Goal: Information Seeking & Learning: Understand process/instructions

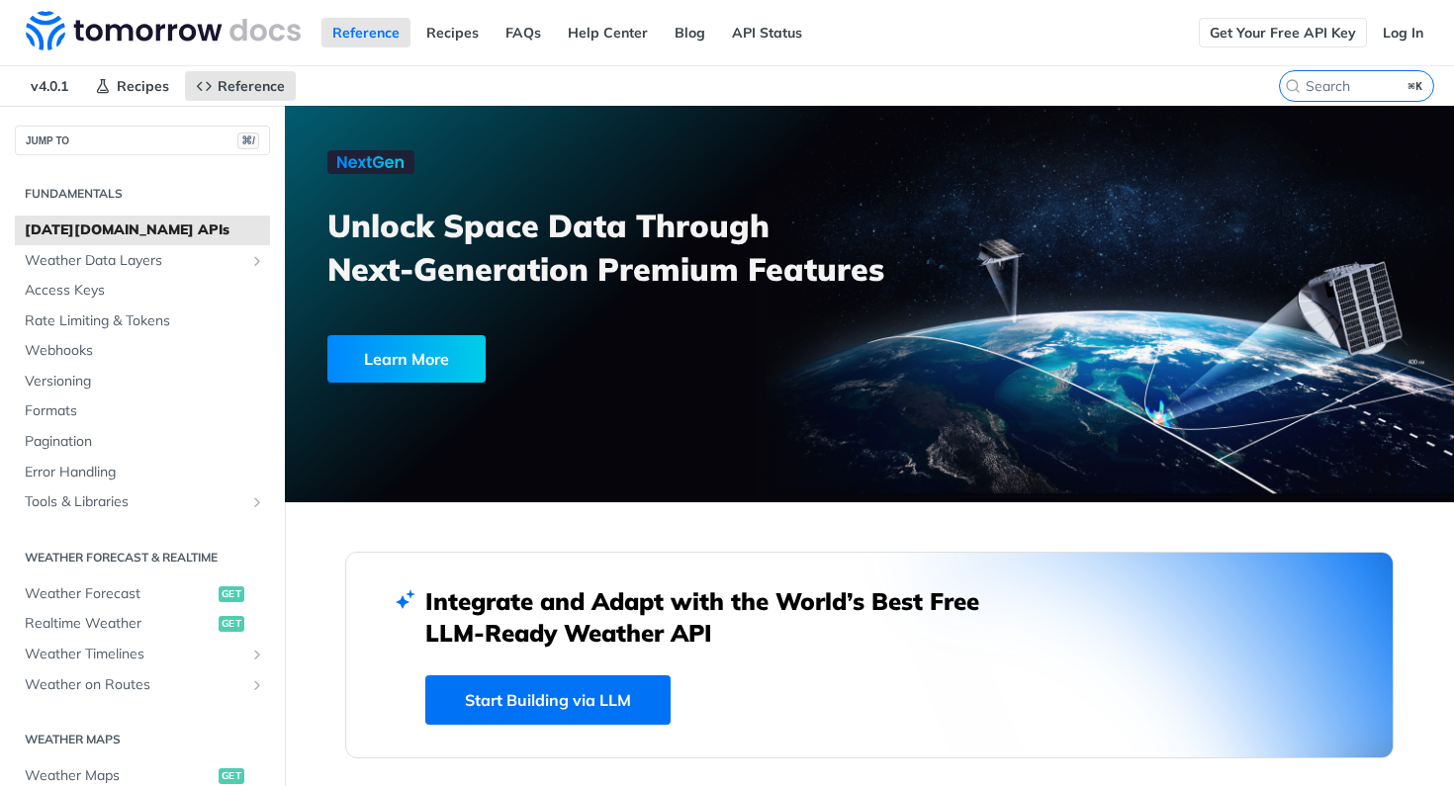
click at [1316, 26] on link "Get Your Free API Key" at bounding box center [1283, 33] width 168 height 30
click at [80, 584] on span "Weather Forecast" at bounding box center [119, 594] width 189 height 20
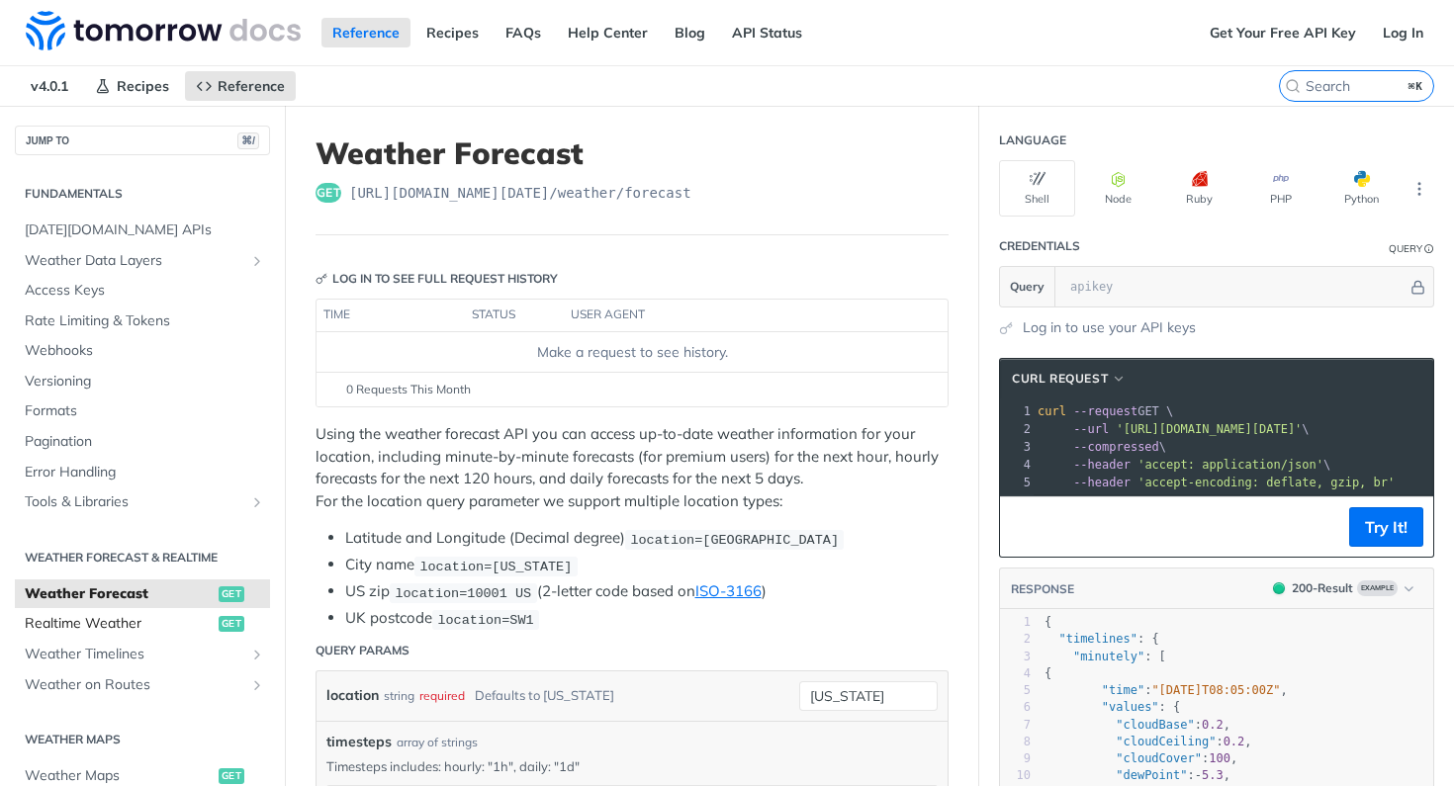
click at [128, 618] on span "Realtime Weather" at bounding box center [119, 624] width 189 height 20
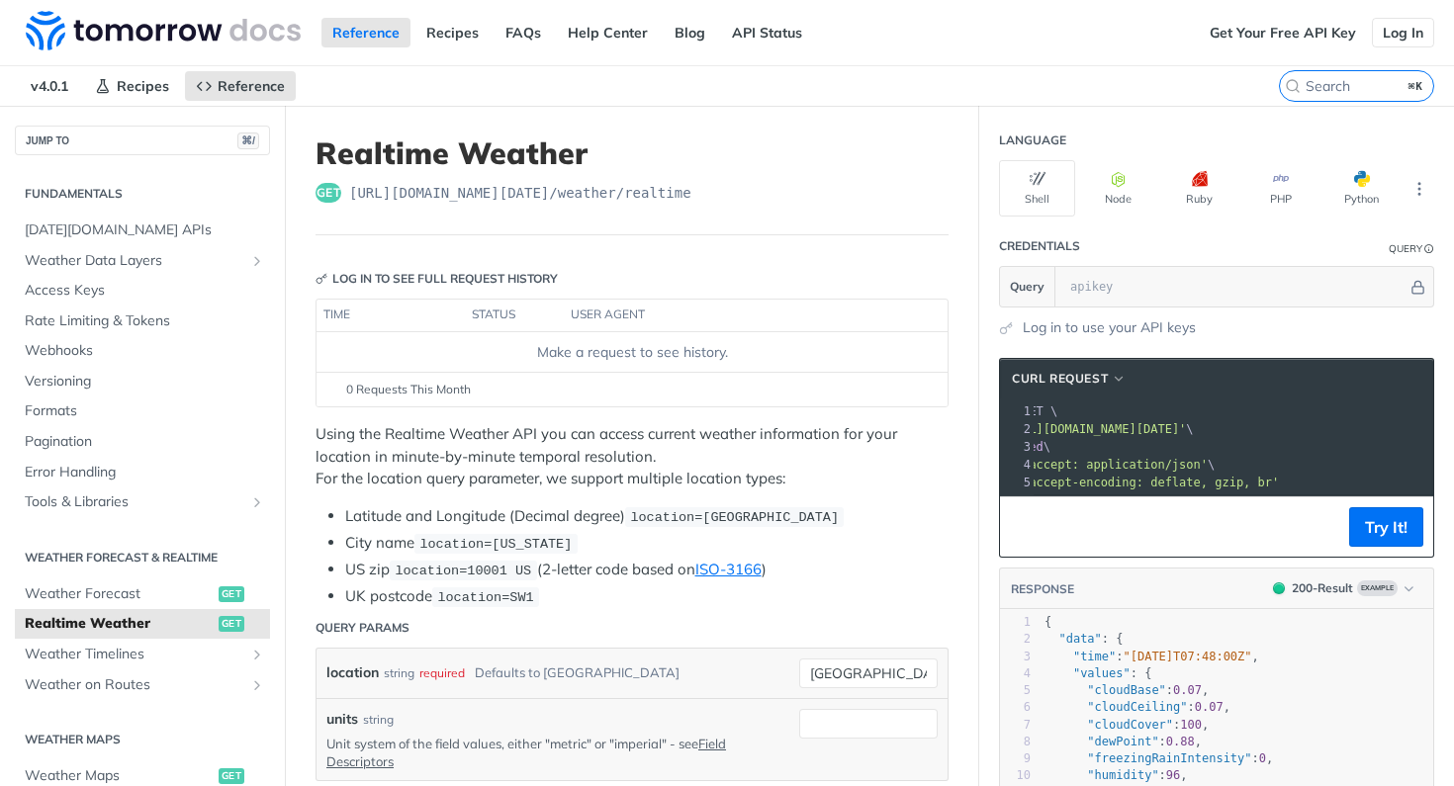
click at [1396, 32] on link "Log In" at bounding box center [1403, 33] width 62 height 30
click at [1393, 37] on link "Log In" at bounding box center [1403, 33] width 62 height 30
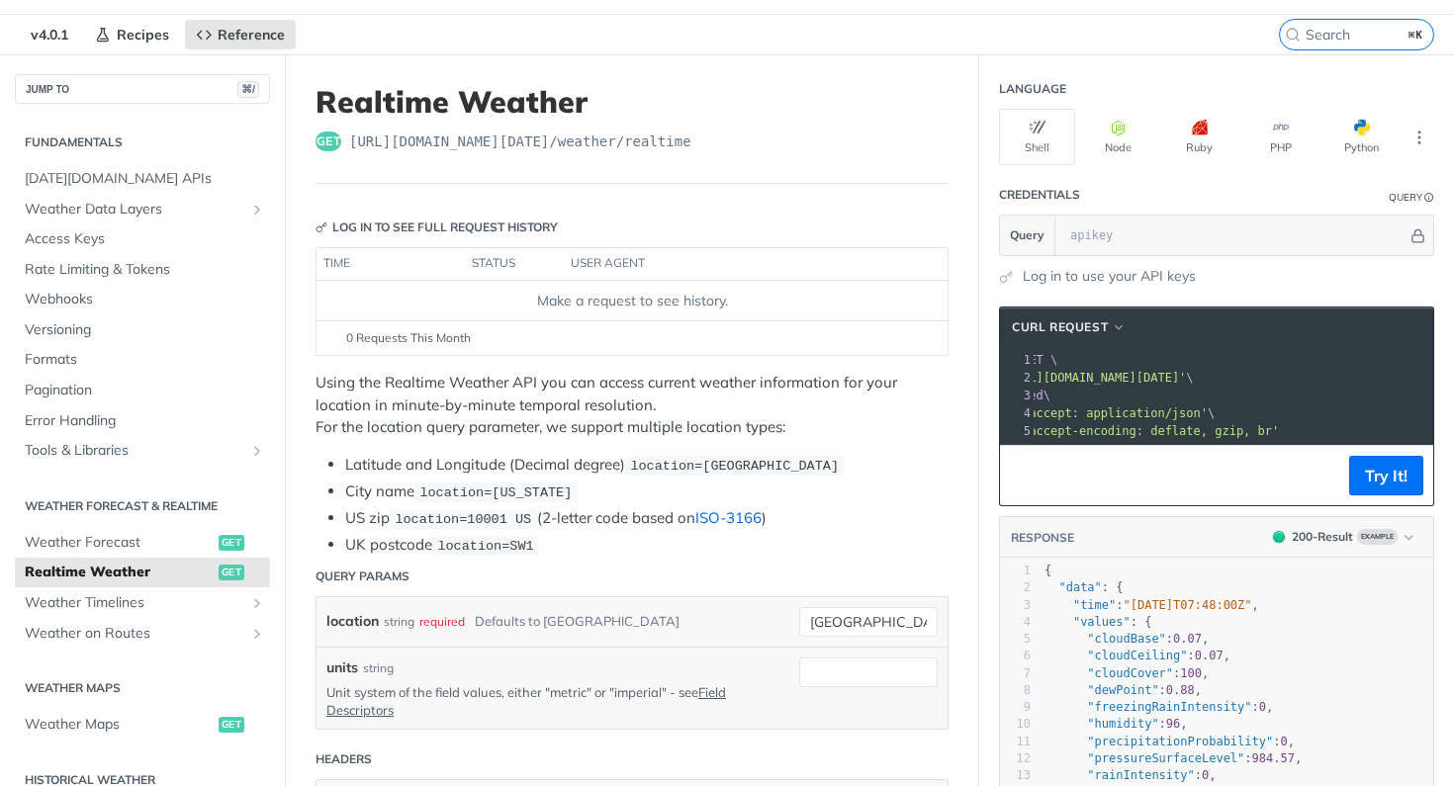
scroll to position [52, 0]
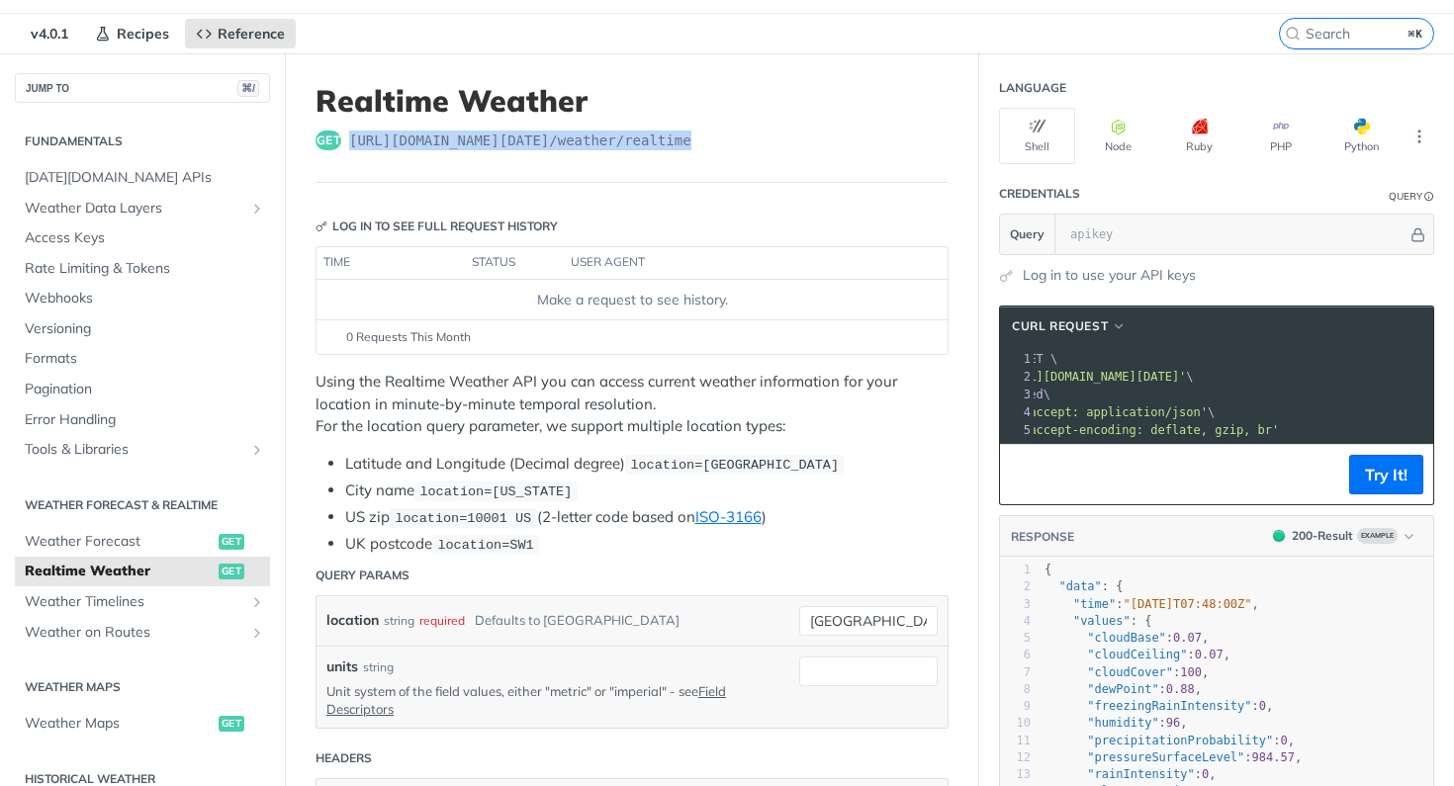
drag, startPoint x: 347, startPoint y: 139, endPoint x: 747, endPoint y: 139, distance: 399.5
click at [747, 139] on div "get [URL][DOMAIN_NAME][DATE] /weather/realtime" at bounding box center [631, 141] width 633 height 20
copy span "[URL][DOMAIN_NAME][DATE] /weather/realtime"
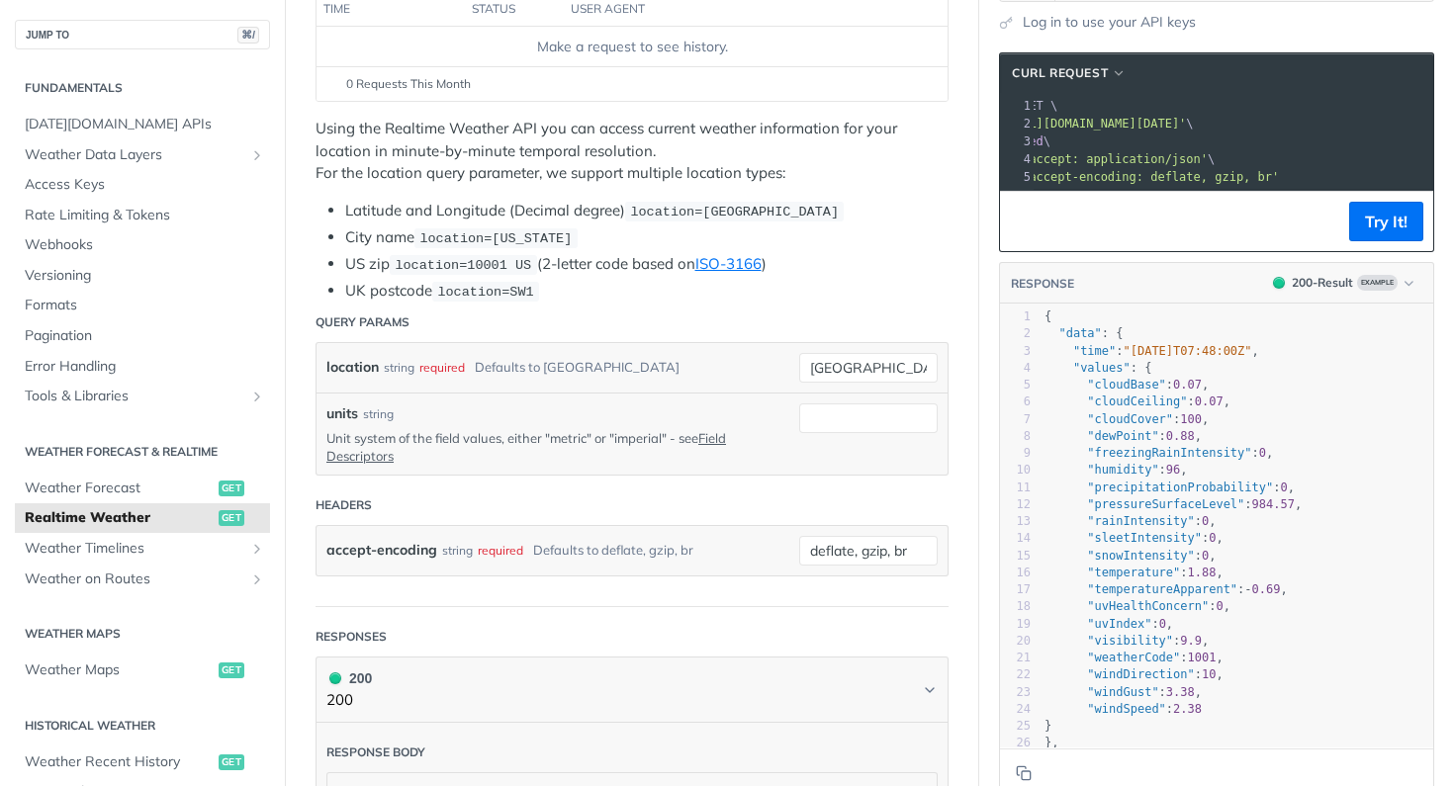
scroll to position [256, 0]
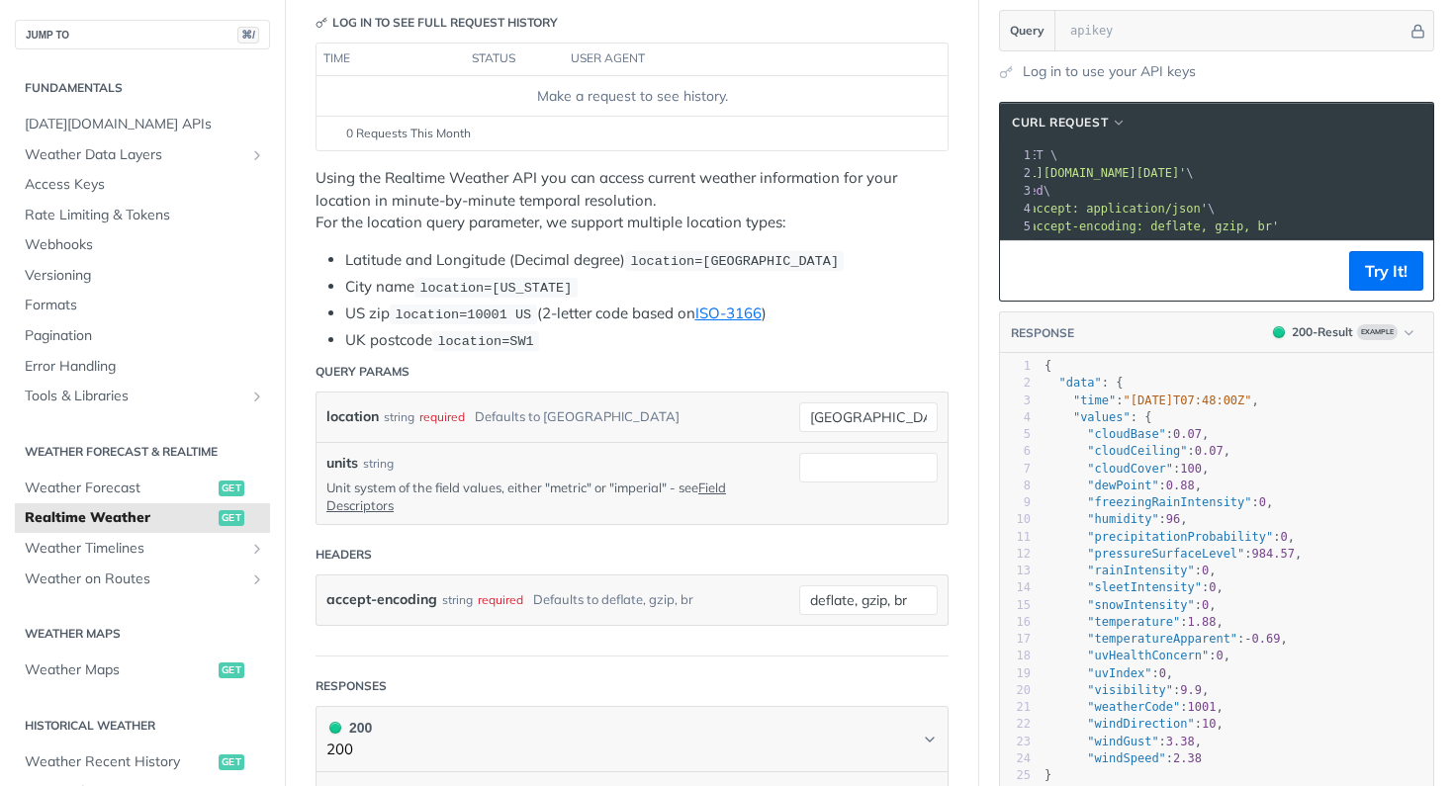
click at [559, 481] on p "Unit system of the field values, either "metric" or "imperial" - see Field Desc…" at bounding box center [547, 497] width 443 height 36
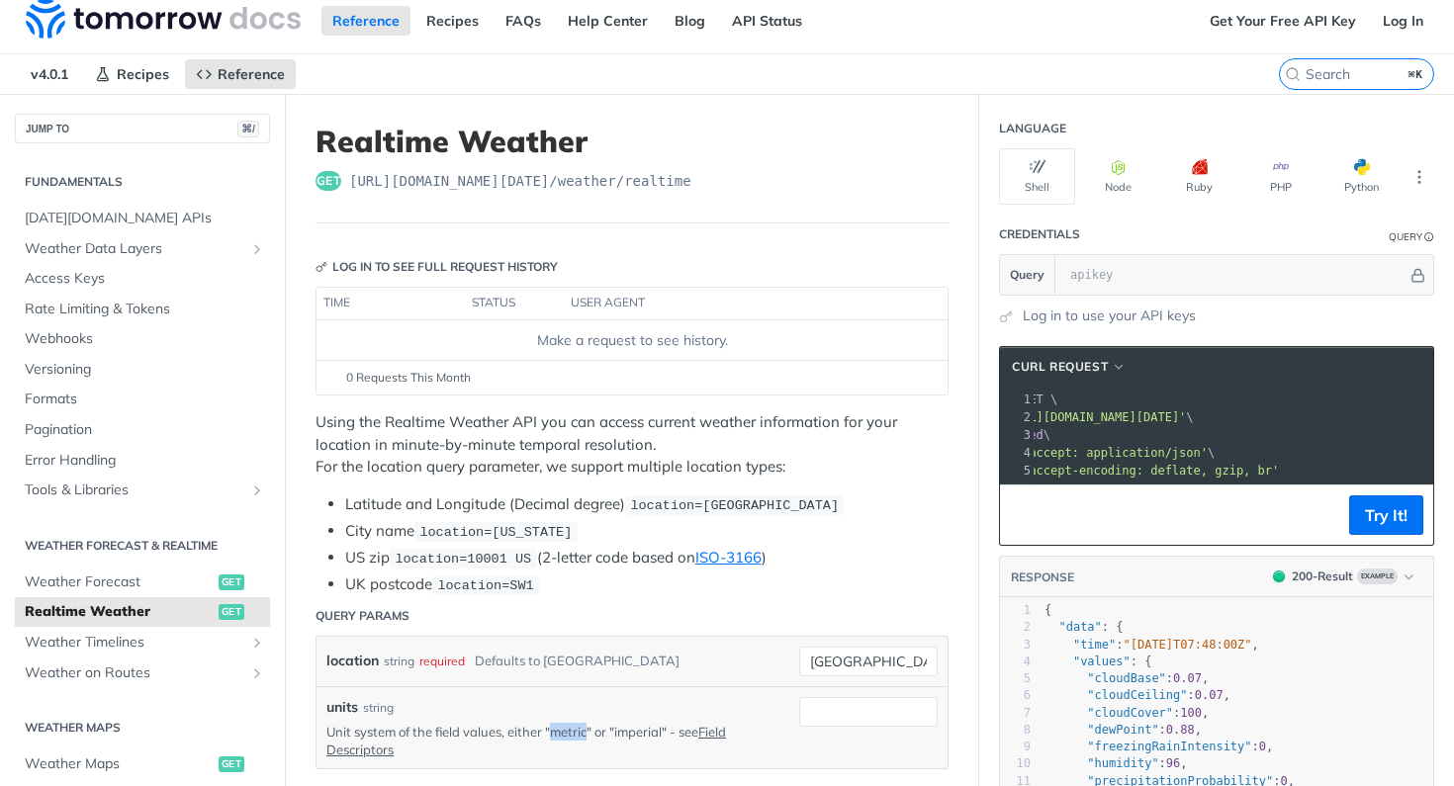
scroll to position [13, 0]
click at [1339, 162] on button "Python" at bounding box center [1361, 175] width 76 height 56
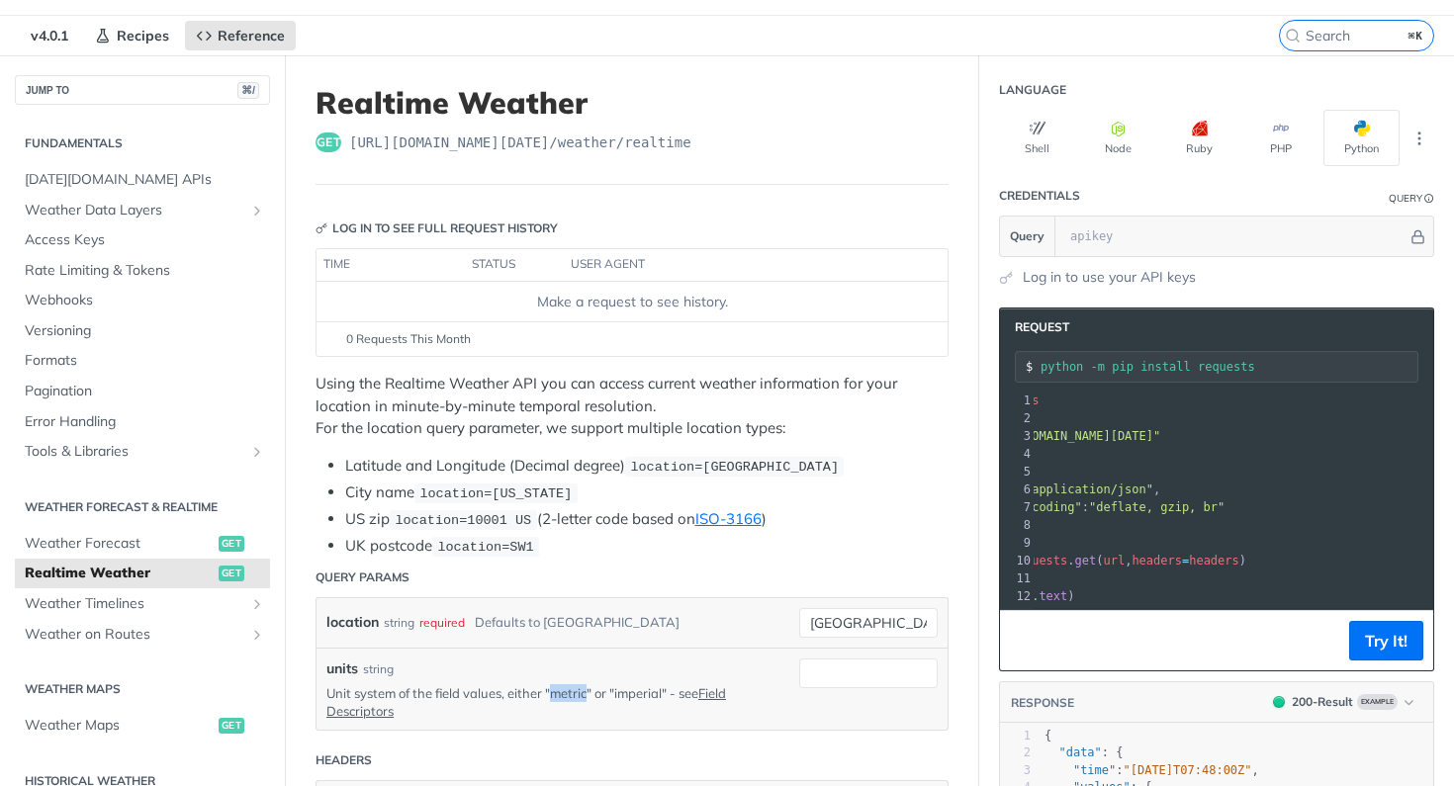
scroll to position [0, 76]
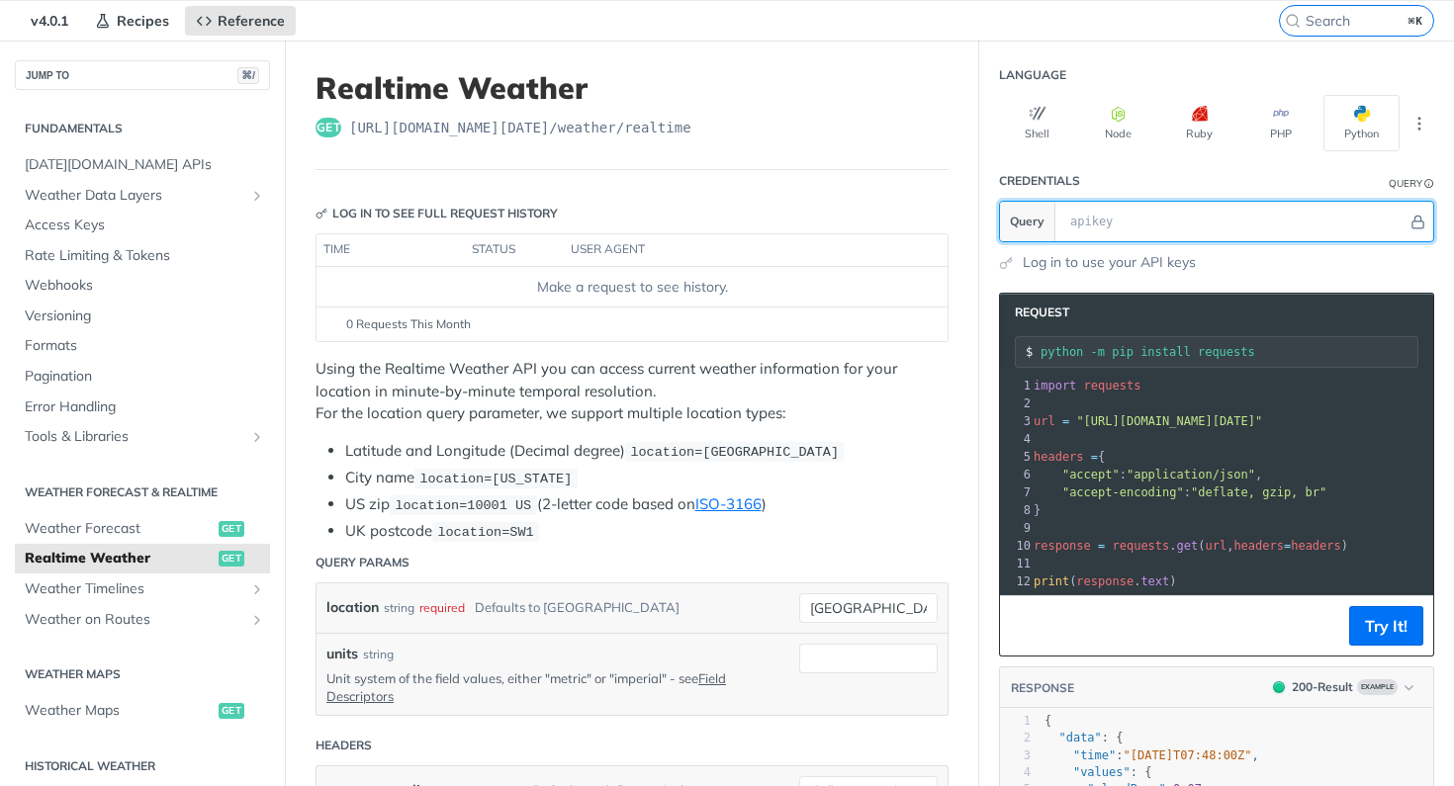
click at [1147, 228] on input "text" at bounding box center [1233, 222] width 347 height 40
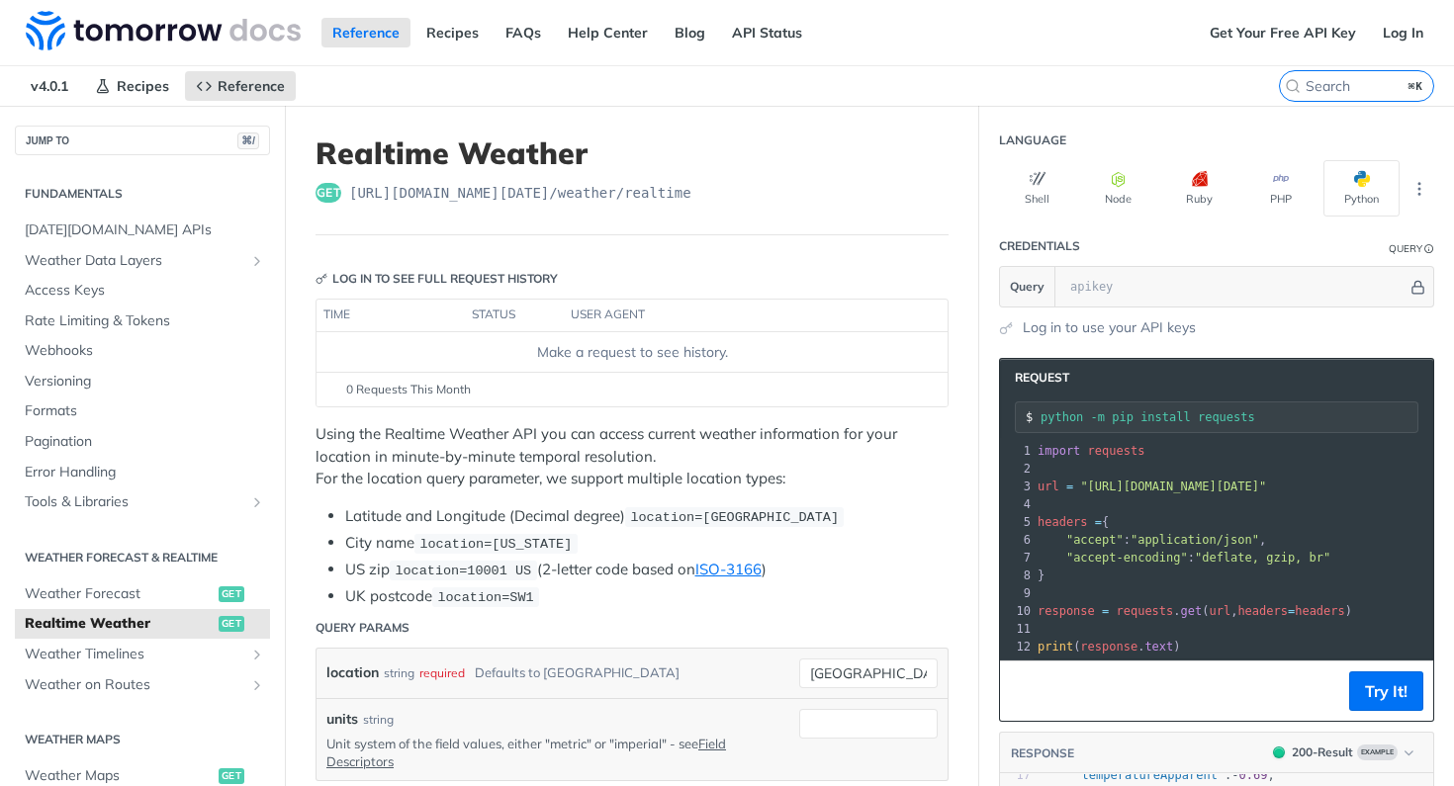
click at [1421, 293] on icon "Hide" at bounding box center [1417, 287] width 11 height 13
click at [1418, 289] on icon "Show" at bounding box center [1417, 287] width 15 height 15
click at [1418, 286] on icon "Hide" at bounding box center [1417, 287] width 11 height 13
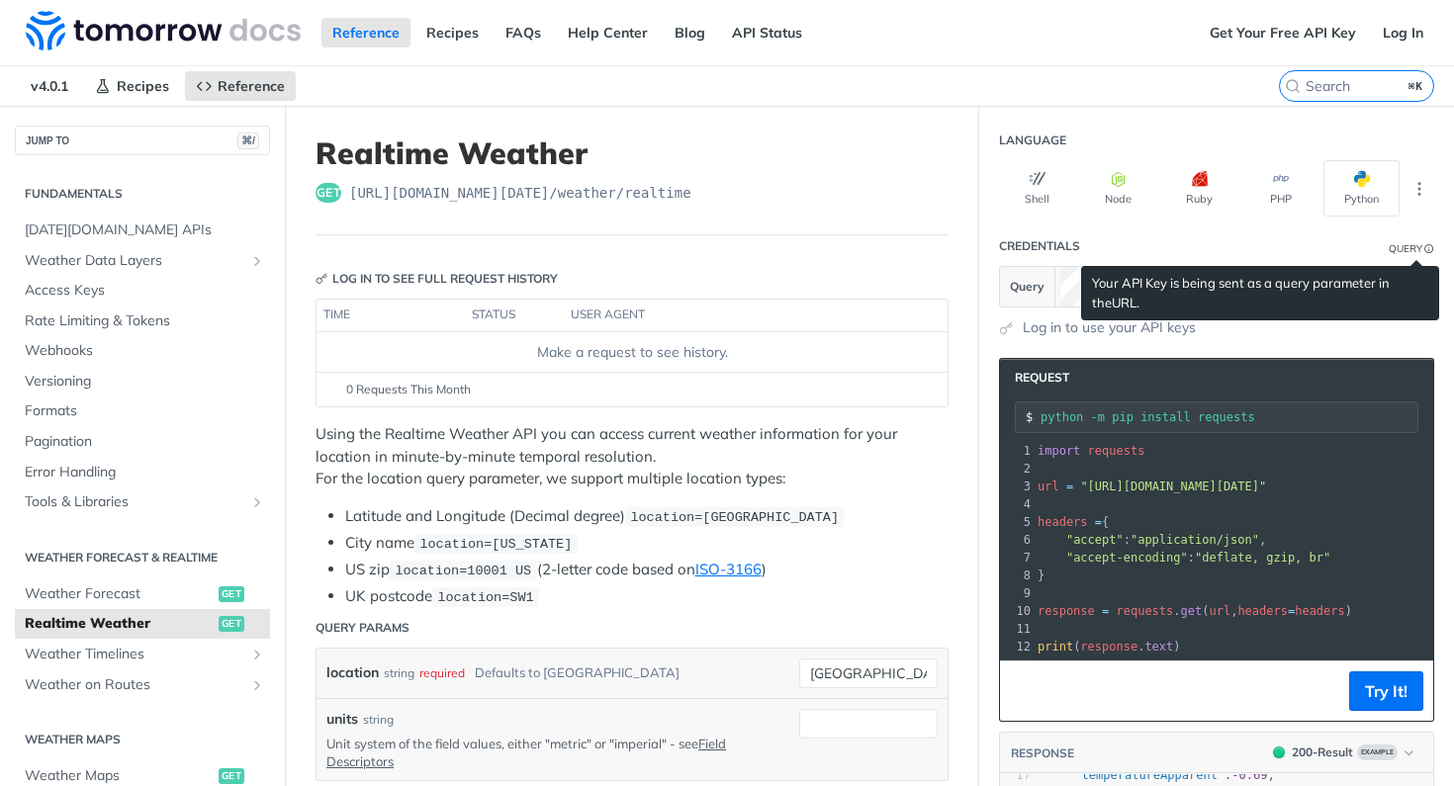
click at [1111, 303] on link "URL" at bounding box center [1123, 303] width 25 height 16
